Goal: Transaction & Acquisition: Obtain resource

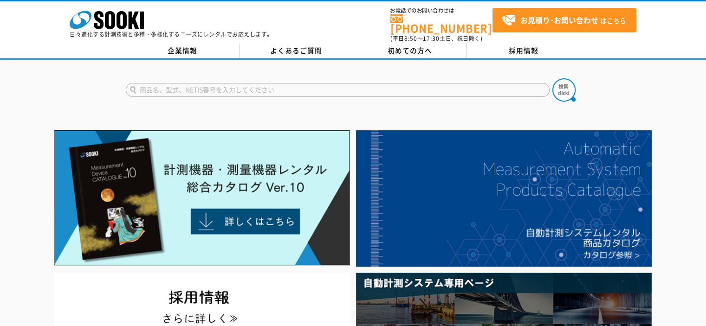
click at [293, 87] on input "text" at bounding box center [338, 90] width 424 height 14
type input "m"
type input "マルチガス検知器"
click at [553, 78] on button at bounding box center [564, 89] width 23 height 23
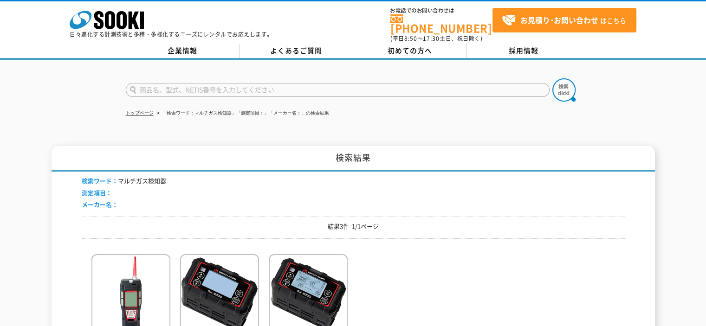
click at [215, 86] on input "text" at bounding box center [338, 90] width 424 height 14
type input "XP-302"
click at [566, 86] on img at bounding box center [564, 89] width 23 height 23
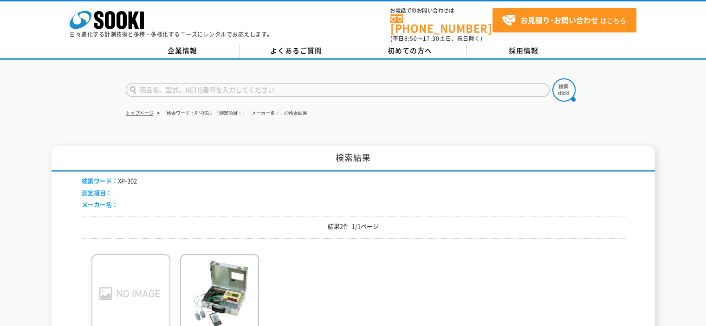
scroll to position [186, 0]
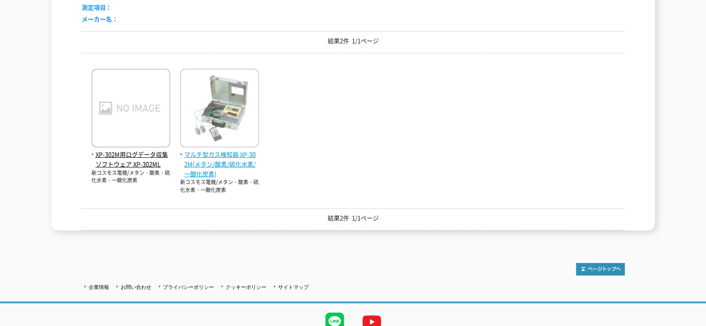
click at [227, 151] on span "マルチ型ガス検知器 XP-302M(メタン/酸素/硫化水素/一酸化炭素)" at bounding box center [219, 164] width 79 height 29
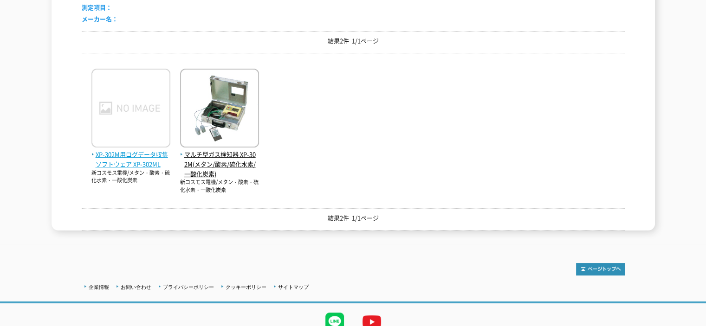
click at [127, 157] on span "XP-302M用ログデータ収集ソフトウェア XP-302ML" at bounding box center [130, 160] width 79 height 20
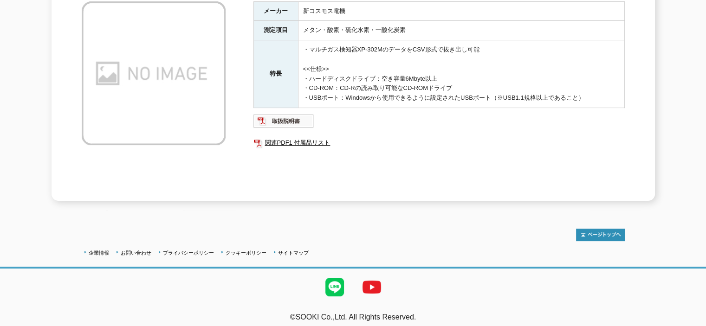
scroll to position [78, 0]
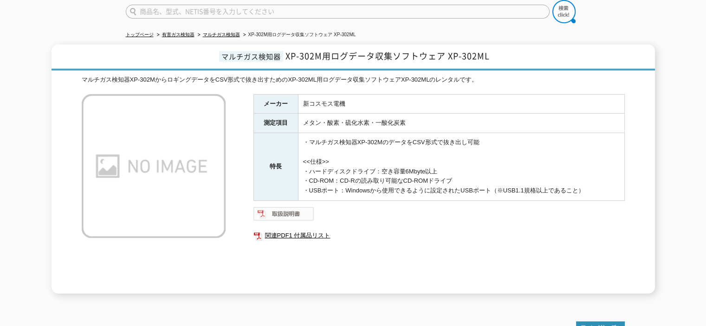
click at [294, 209] on img at bounding box center [284, 214] width 61 height 15
click at [299, 231] on link "関連PDF1 付属品リスト" at bounding box center [439, 236] width 371 height 12
